Goal: Transaction & Acquisition: Purchase product/service

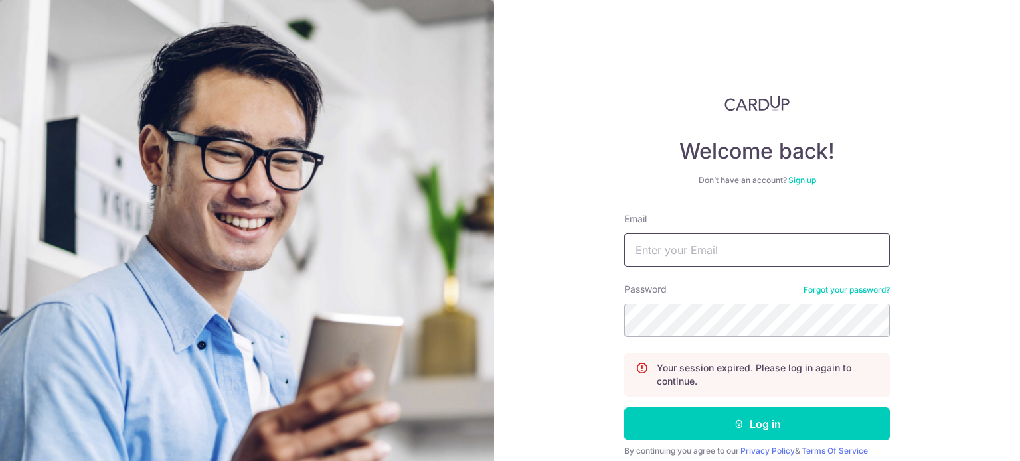
click at [696, 249] on input "Email" at bounding box center [757, 250] width 266 height 33
type input "kelwin.li@gmail.com"
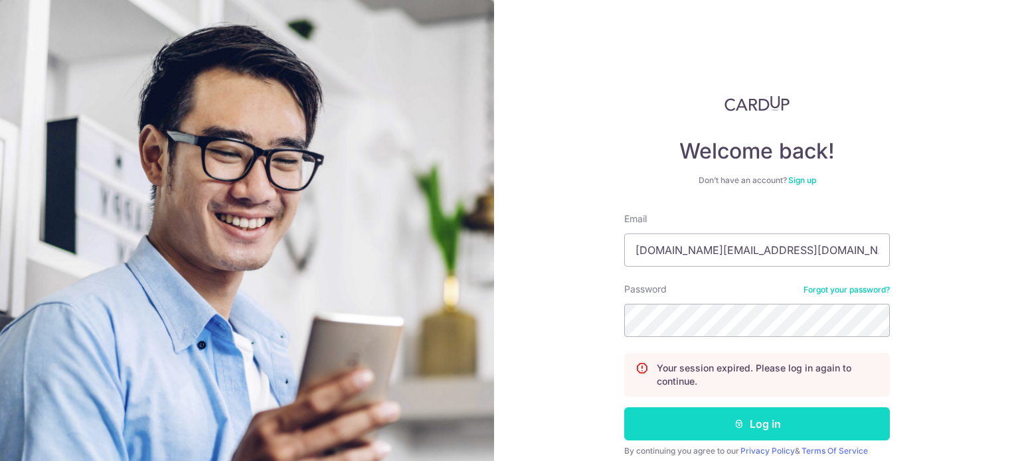
click at [714, 428] on button "Log in" at bounding box center [757, 424] width 266 height 33
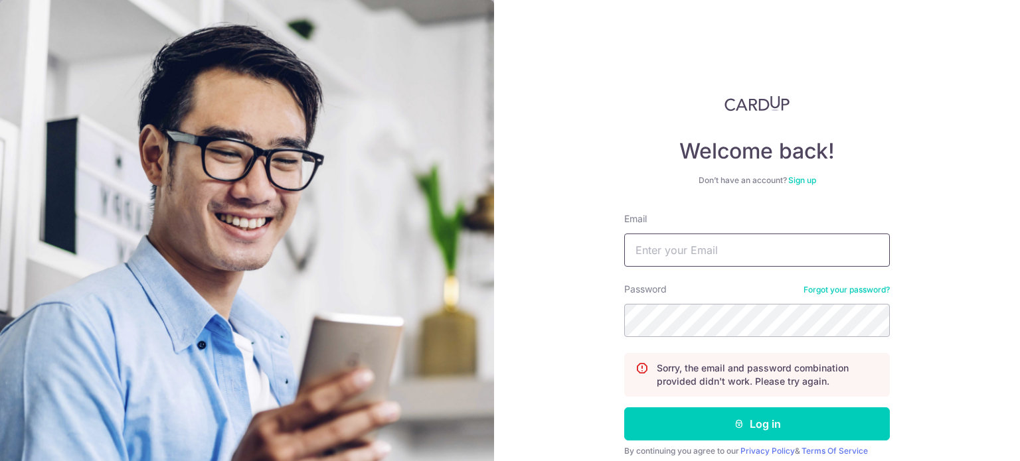
click at [702, 264] on input "Email" at bounding box center [757, 250] width 266 height 33
type input "kelwin.li@gmail.com"
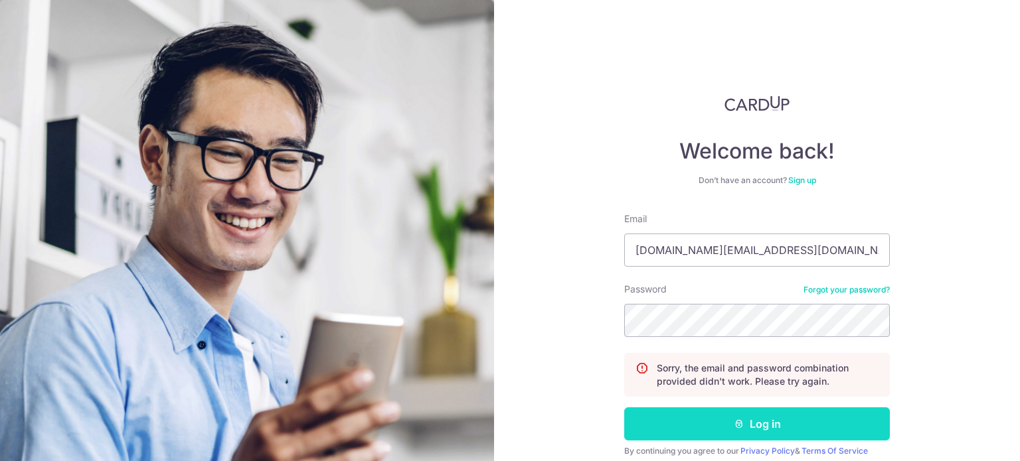
click at [707, 414] on button "Log in" at bounding box center [757, 424] width 266 height 33
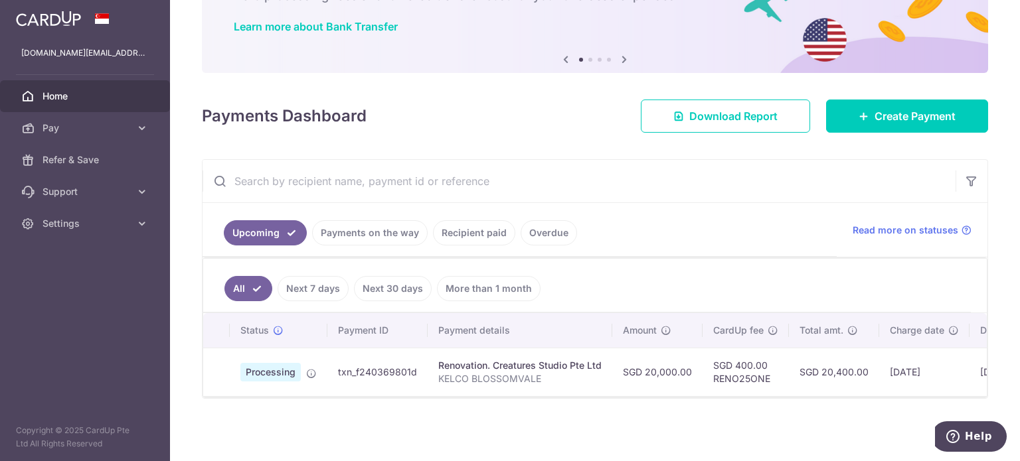
scroll to position [101, 0]
click at [892, 101] on link "Create Payment" at bounding box center [907, 116] width 162 height 33
click at [876, 112] on span "Create Payment" at bounding box center [914, 116] width 81 height 16
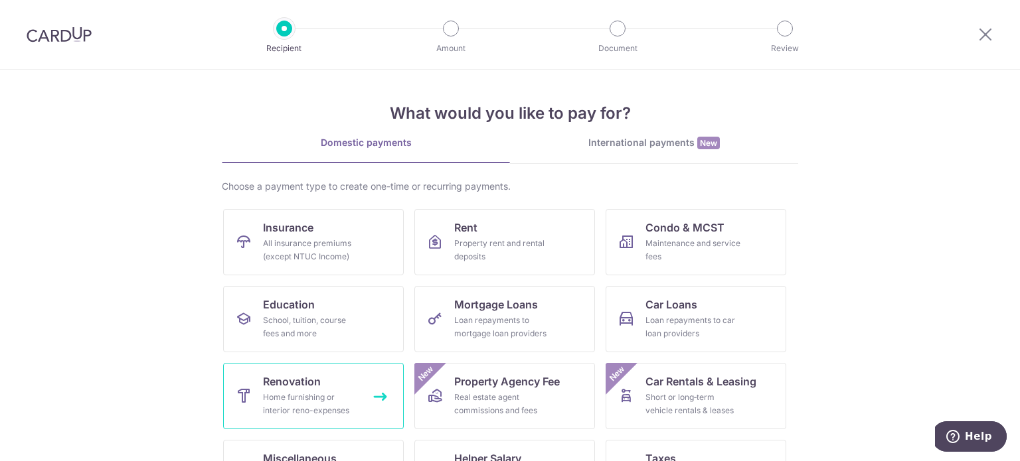
click at [300, 392] on div "Home furnishing or interior reno-expenses" at bounding box center [311, 404] width 96 height 27
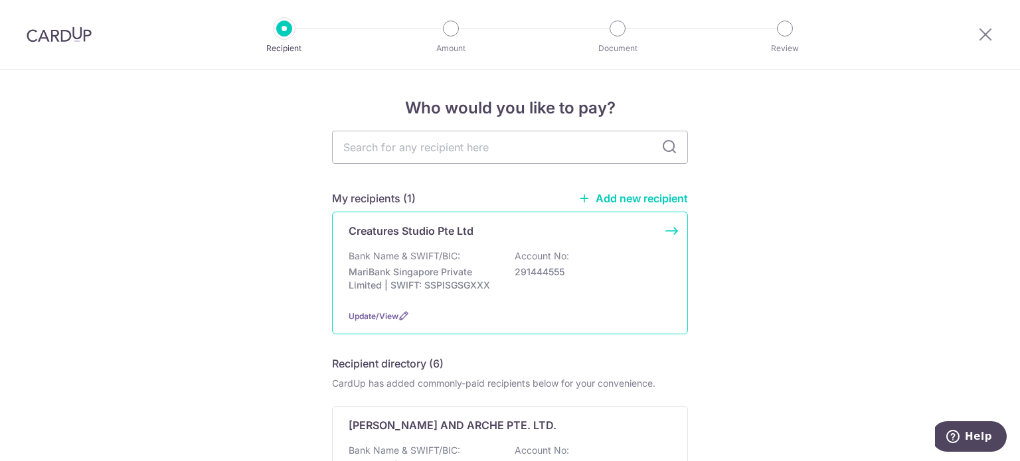
click at [454, 235] on p "Creatures Studio Pte Ltd" at bounding box center [411, 231] width 125 height 16
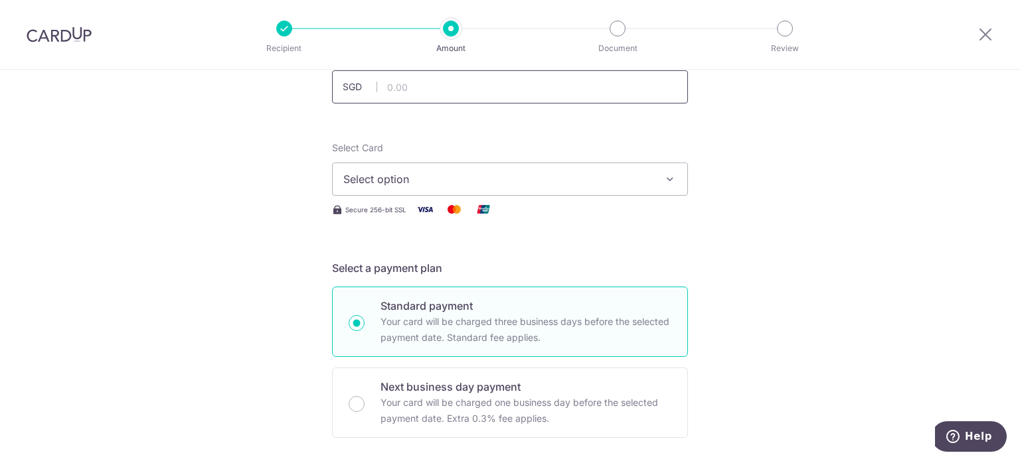
scroll to position [66, 0]
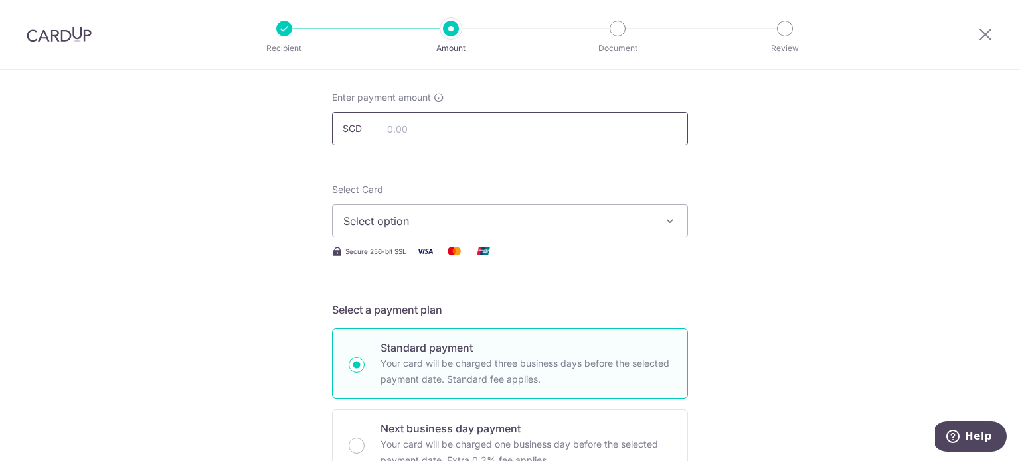
click at [439, 140] on input "text" at bounding box center [510, 128] width 356 height 33
type input "20,000.00"
drag, startPoint x: 218, startPoint y: 180, endPoint x: 246, endPoint y: 196, distance: 32.7
click at [399, 223] on span "Select option" at bounding box center [497, 221] width 309 height 16
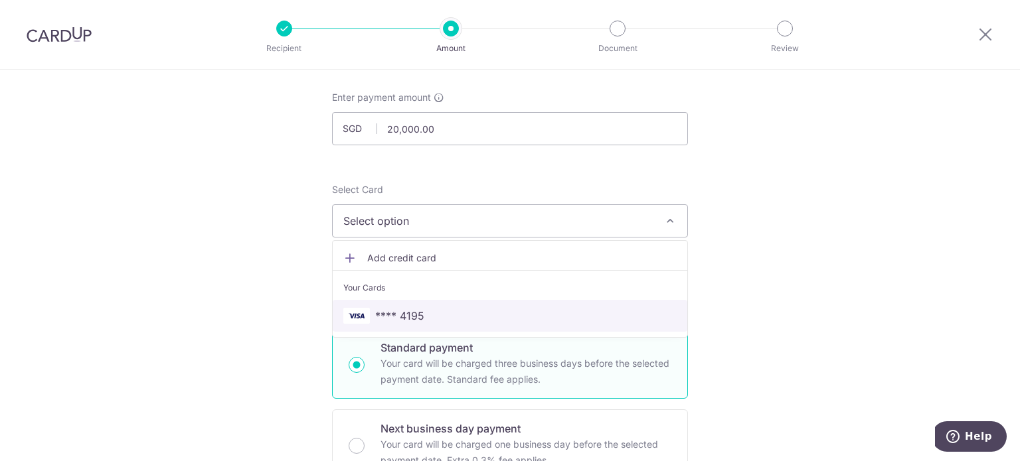
click at [412, 314] on span "**** 4195" at bounding box center [399, 316] width 49 height 16
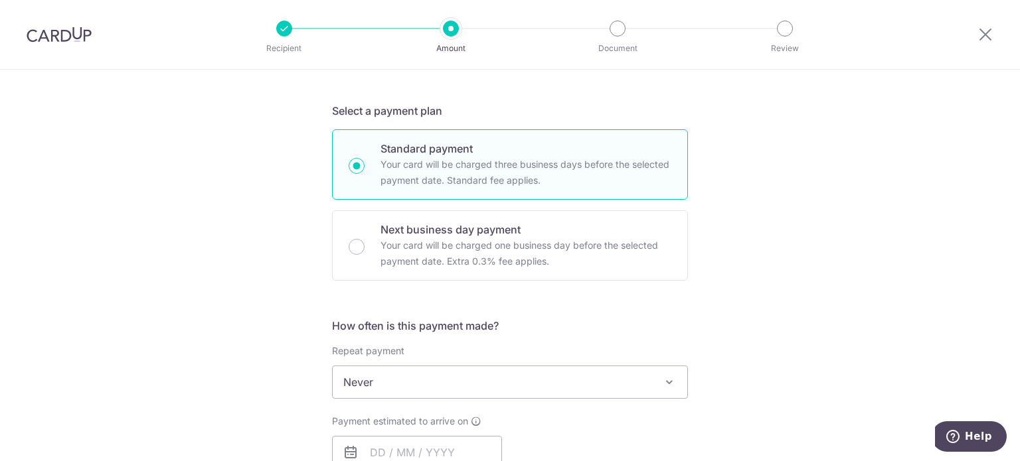
scroll to position [398, 0]
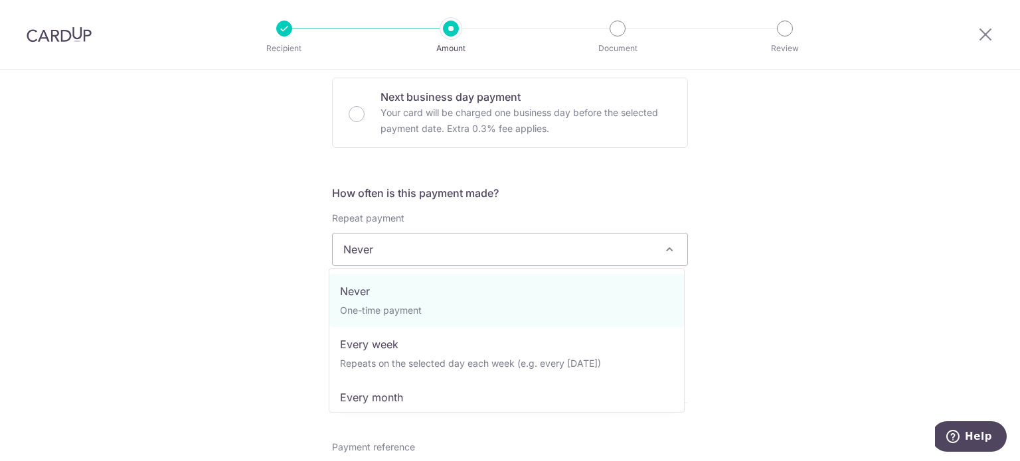
click at [388, 242] on span "Never" at bounding box center [510, 250] width 354 height 32
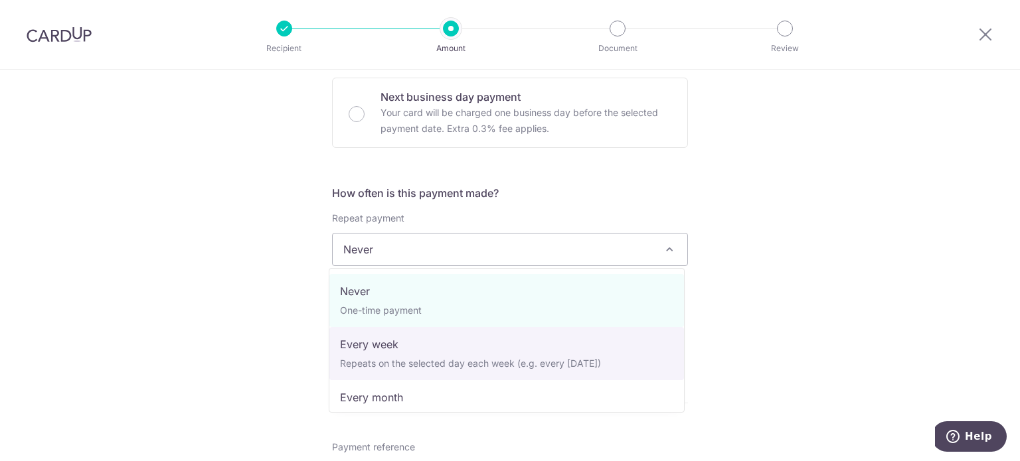
scroll to position [66, 0]
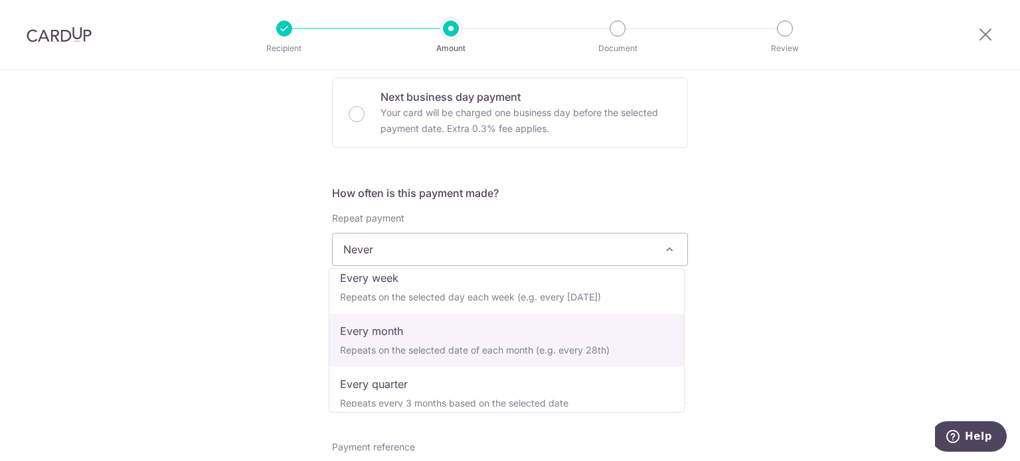
select select "3"
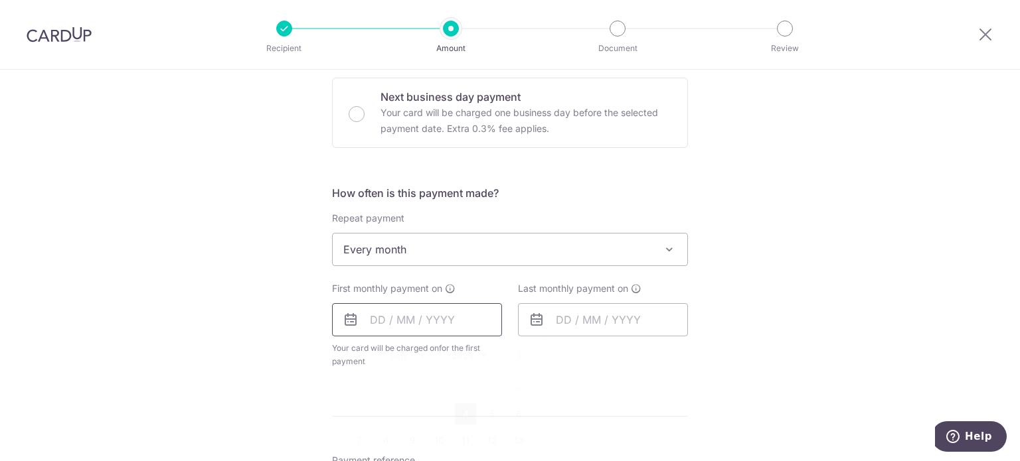
click at [400, 329] on input "text" at bounding box center [417, 319] width 170 height 33
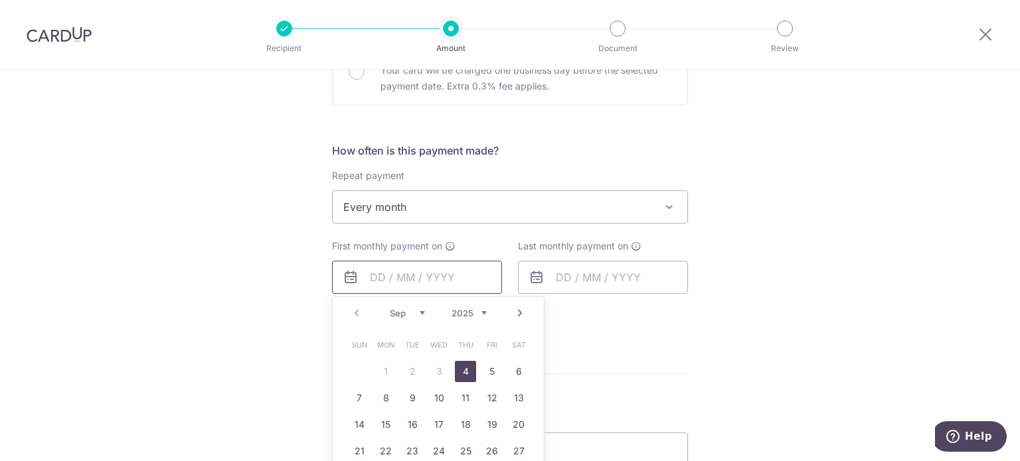
scroll to position [465, 0]
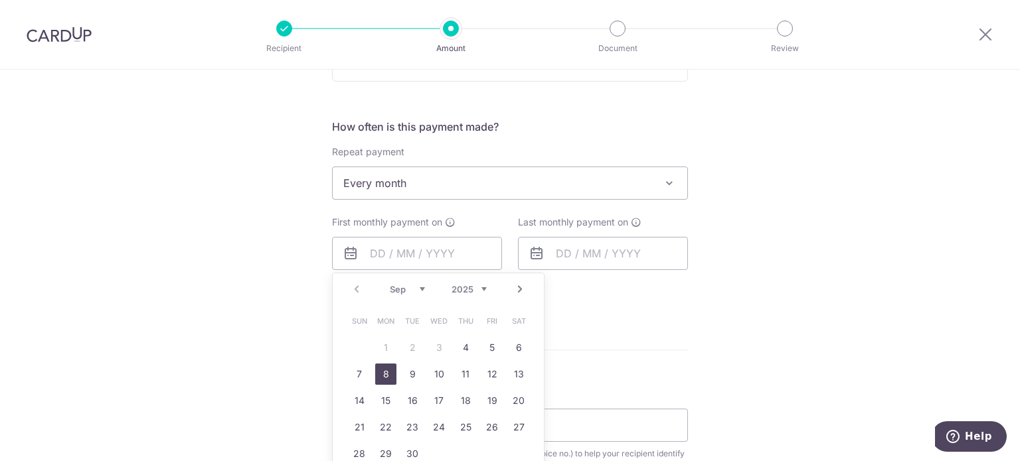
click at [385, 382] on link "8" at bounding box center [385, 374] width 21 height 21
type input "[DATE]"
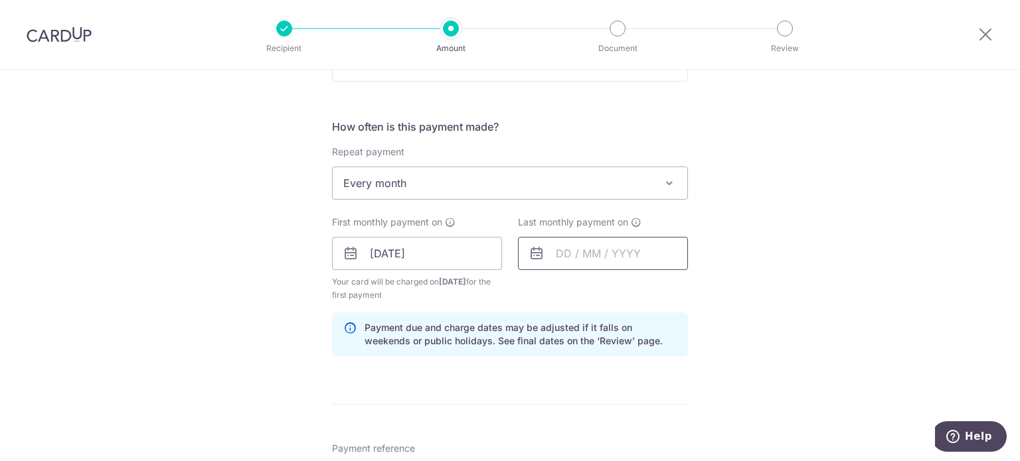
click at [584, 262] on input "text" at bounding box center [603, 253] width 170 height 33
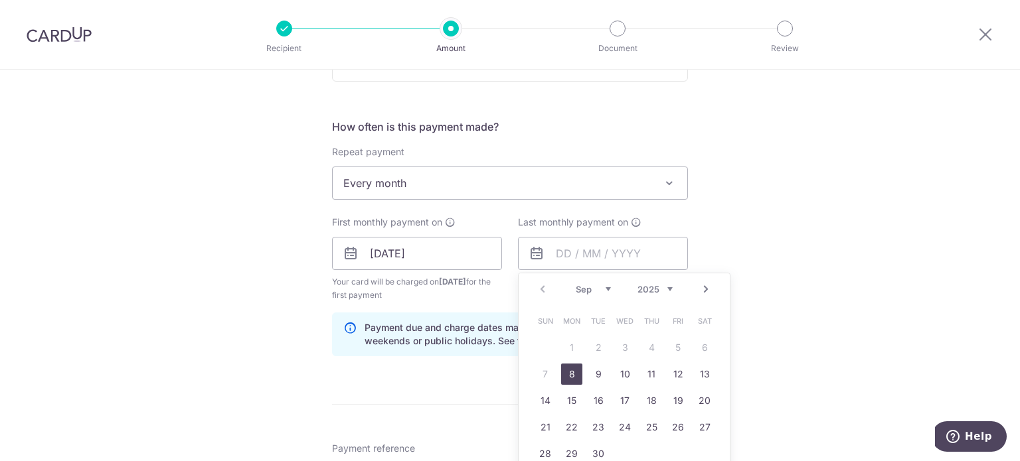
click at [606, 289] on select "Sep Oct Nov Dec" at bounding box center [593, 289] width 35 height 11
click at [654, 375] on link "9" at bounding box center [651, 374] width 21 height 21
type input "09/10/2025"
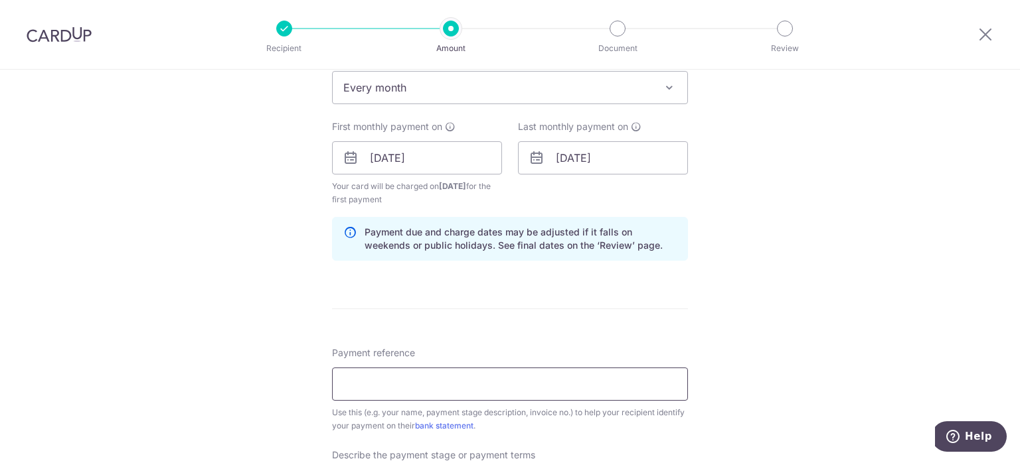
scroll to position [664, 0]
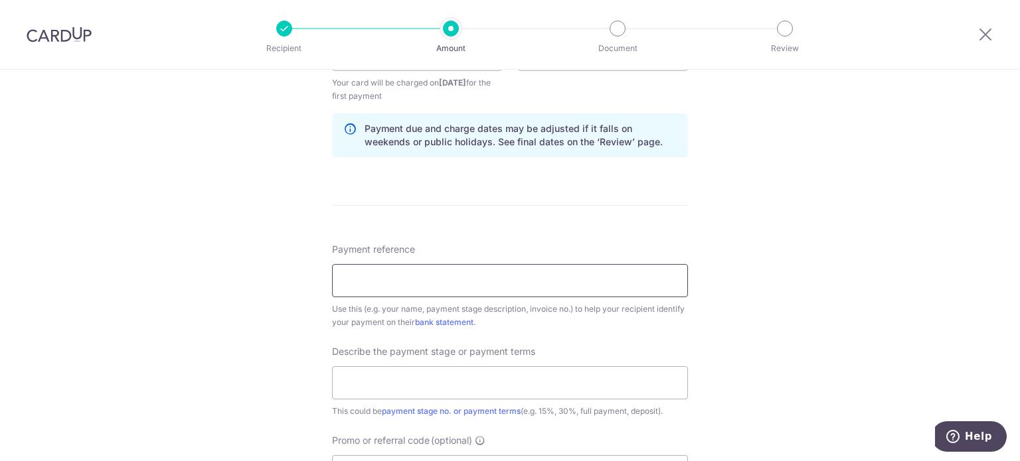
click at [484, 279] on input "Payment reference" at bounding box center [510, 280] width 356 height 33
type input "KELCO BLOSSOMVALE"
click at [428, 379] on input "text" at bounding box center [510, 382] width 356 height 33
type input "commencement of project"
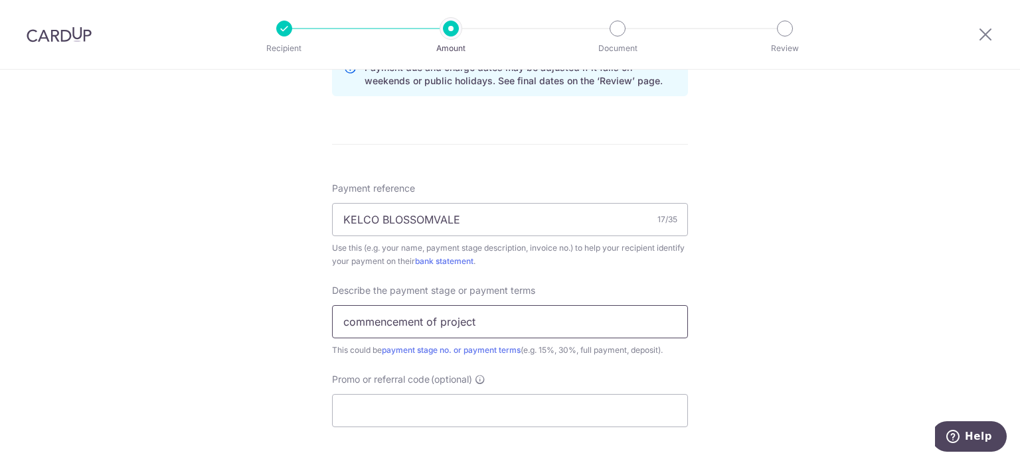
scroll to position [797, 0]
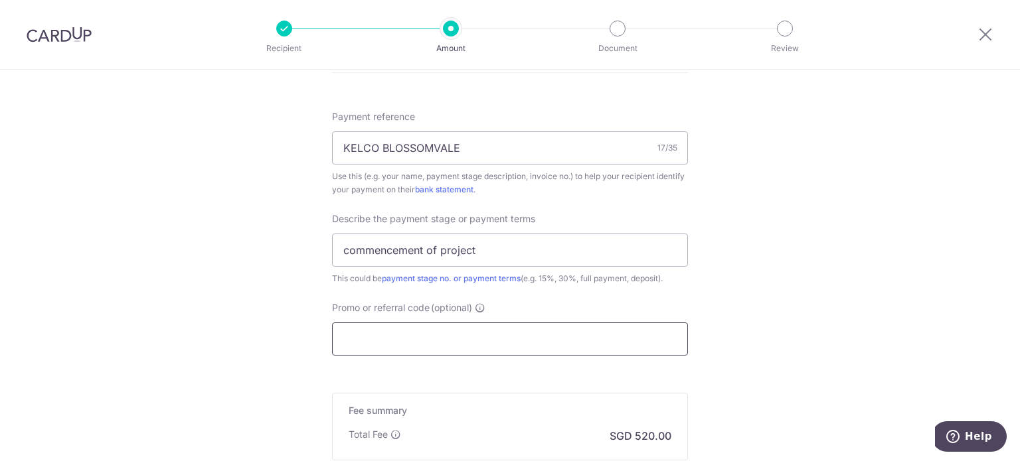
click at [431, 351] on input "Promo or referral code (optional)" at bounding box center [510, 339] width 356 height 33
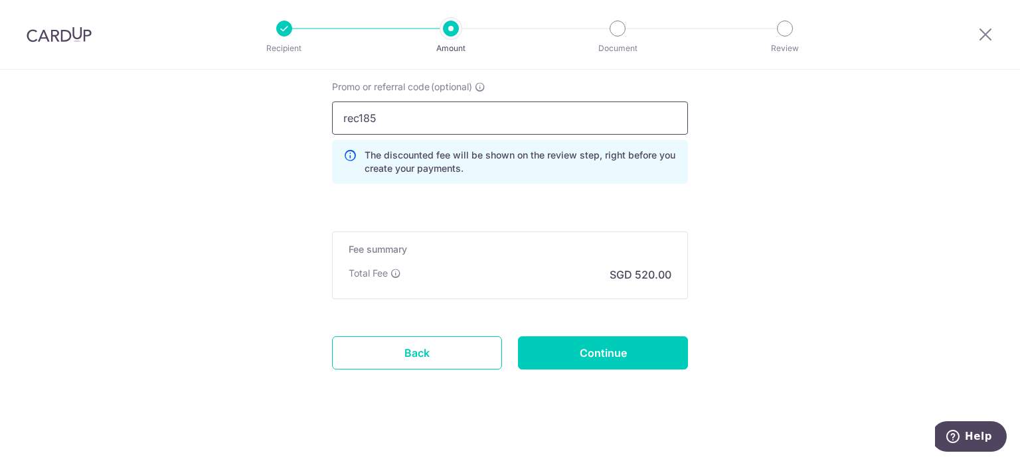
scroll to position [1023, 0]
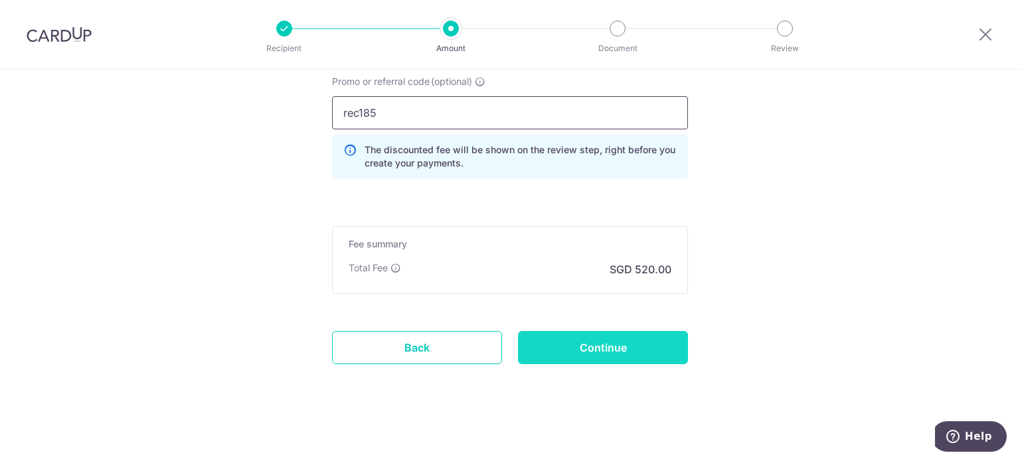
type input "rec185"
click at [612, 347] on input "Continue" at bounding box center [603, 347] width 170 height 33
type input "Create Schedule"
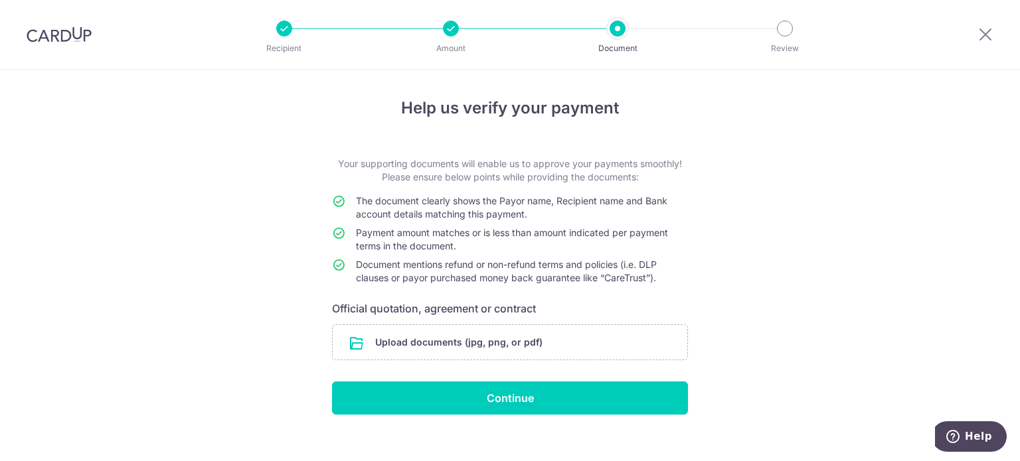
scroll to position [15, 0]
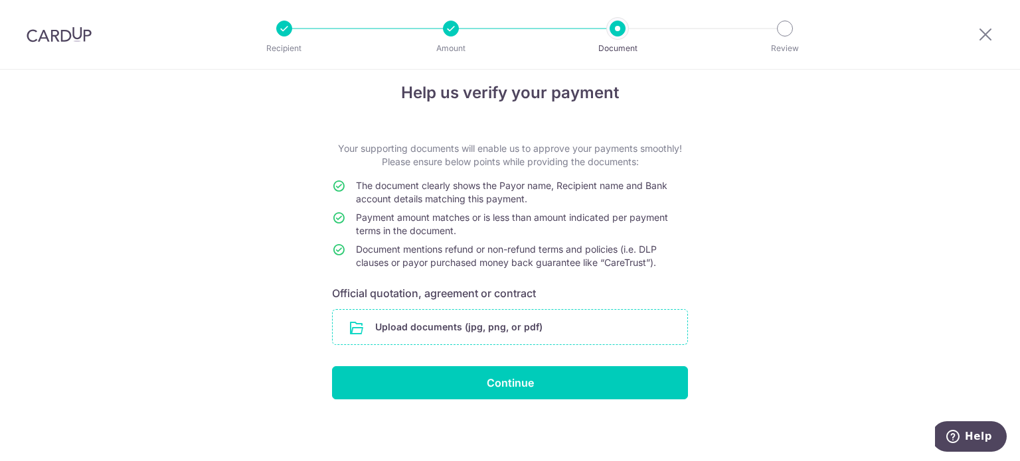
click at [569, 335] on input "file" at bounding box center [510, 327] width 354 height 35
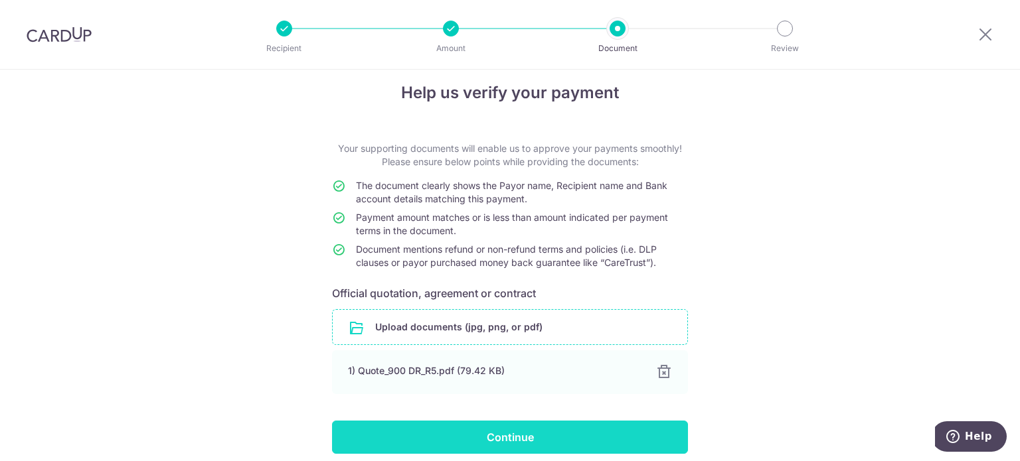
click at [485, 425] on input "Continue" at bounding box center [510, 437] width 356 height 33
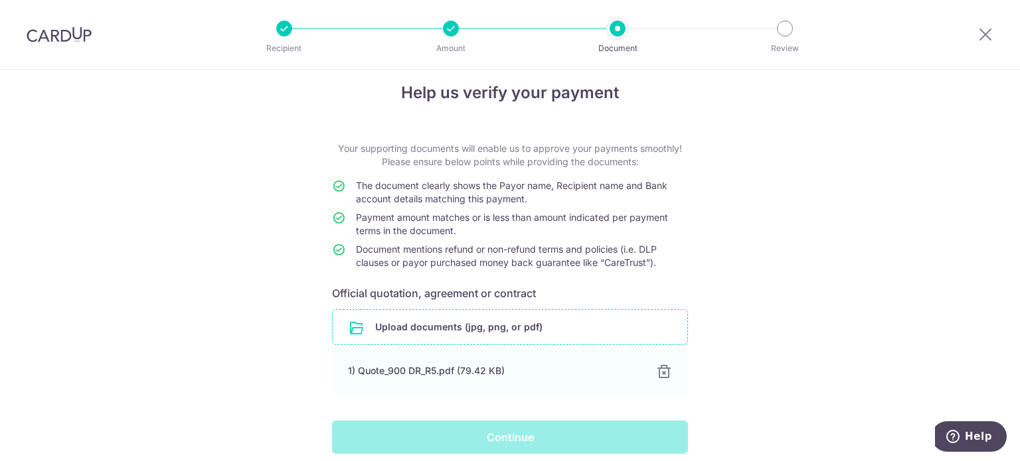
scroll to position [69, 0]
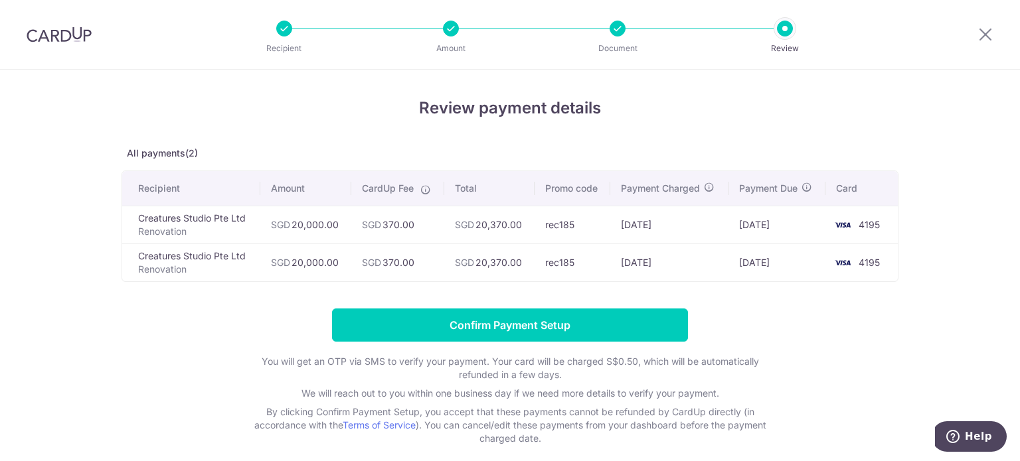
click at [925, 169] on div "Review payment details All payments(2) Recipient Amount CardUp Fee Total Promo …" at bounding box center [510, 297] width 1020 height 454
drag, startPoint x: 990, startPoint y: 34, endPoint x: 576, endPoint y: 69, distance: 415.1
click at [990, 34] on icon at bounding box center [985, 34] width 16 height 17
